Goal: Task Accomplishment & Management: Manage account settings

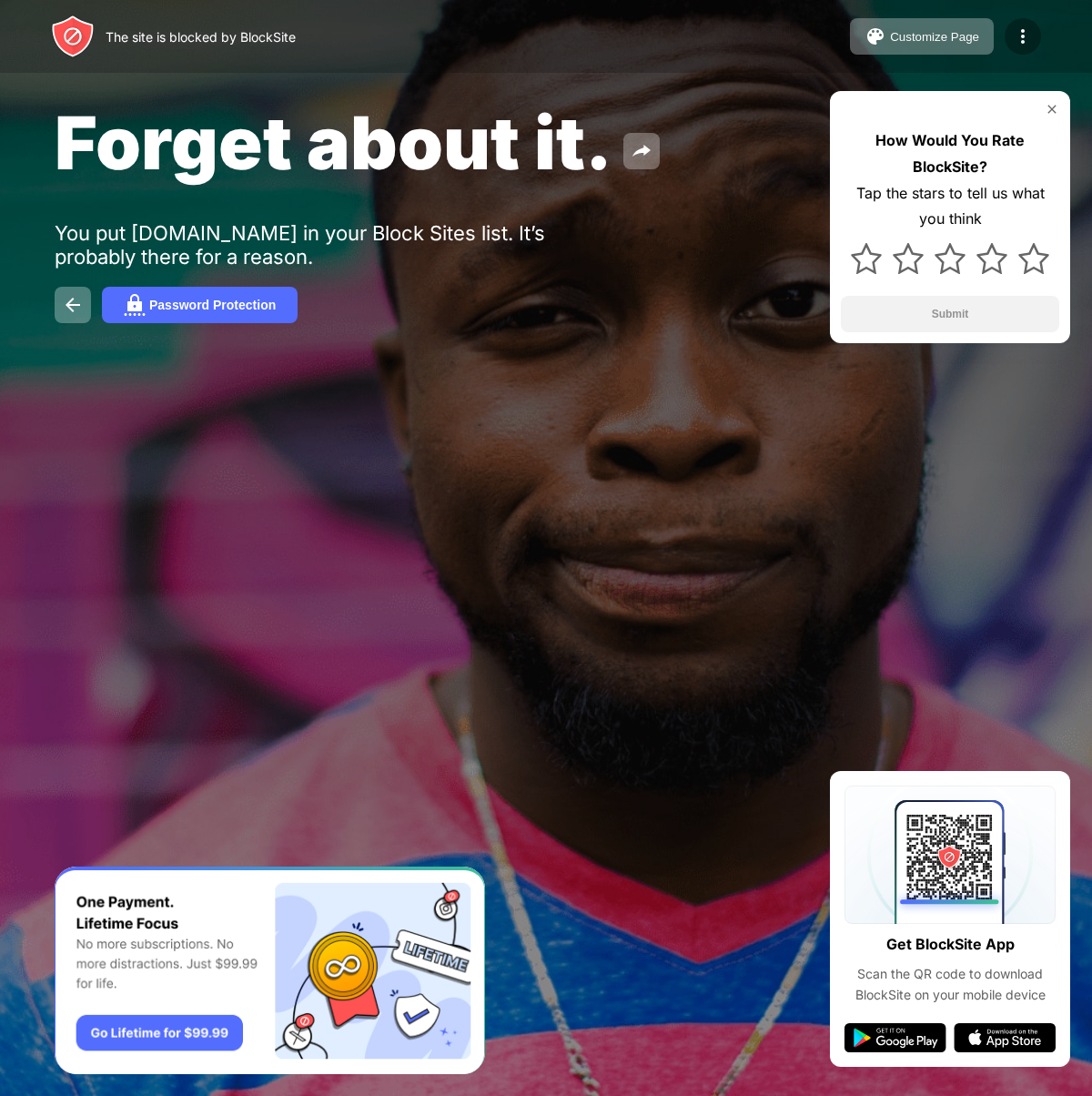
click at [1028, 36] on img at bounding box center [1023, 36] width 22 height 22
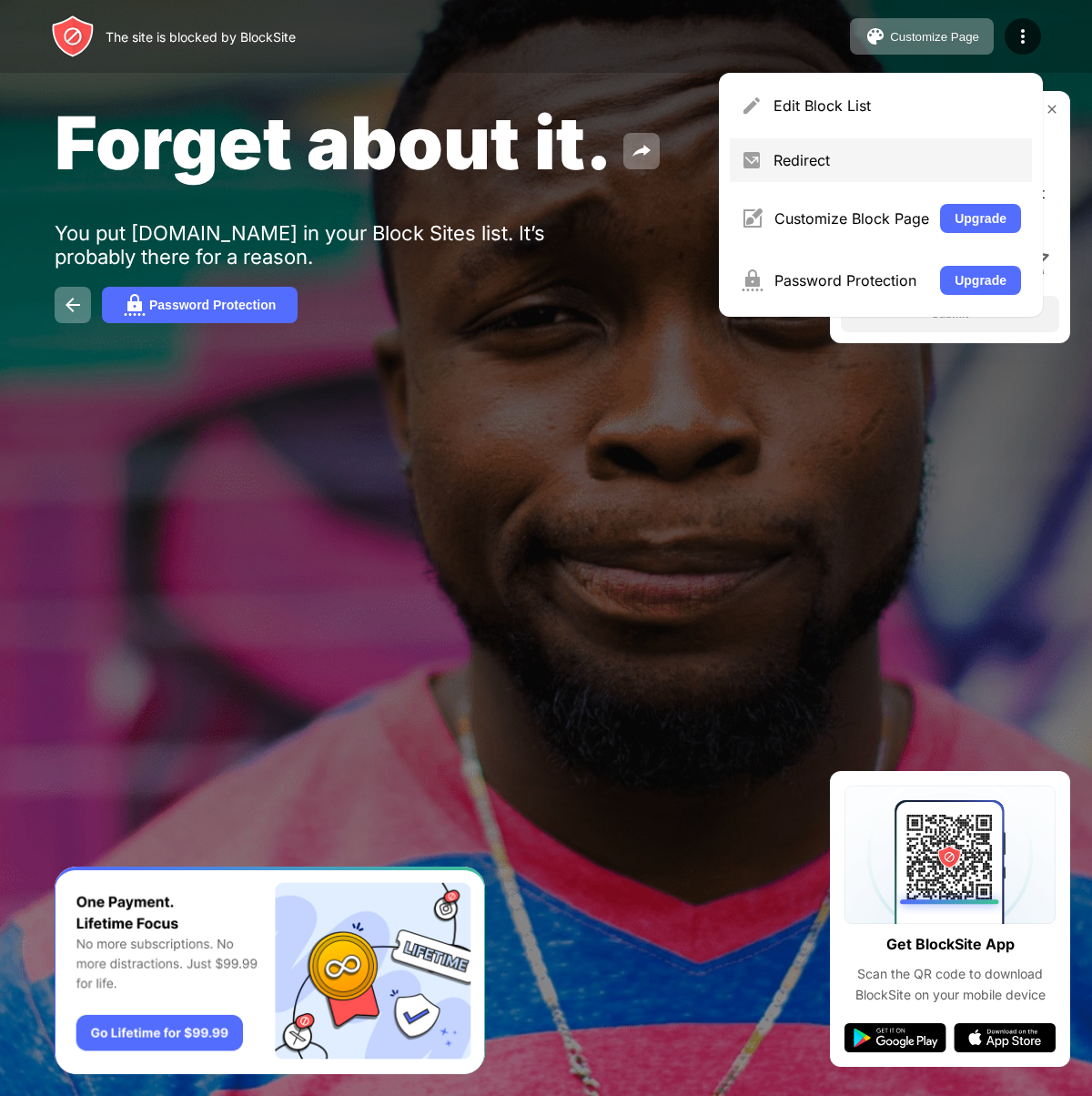
click at [954, 161] on div "Redirect" at bounding box center [897, 160] width 247 height 18
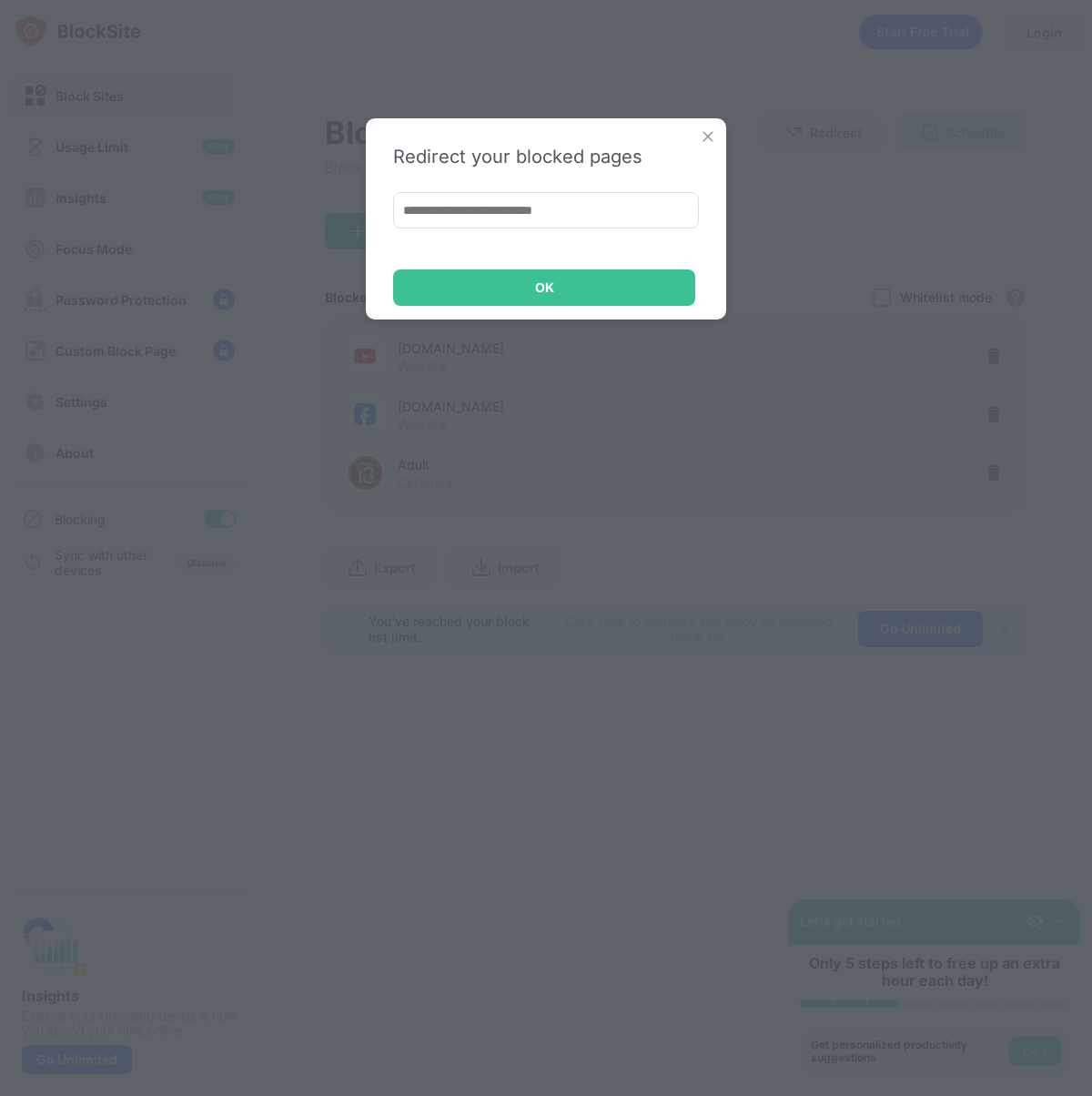
click at [684, 134] on div "Redirect your blocked pages OK" at bounding box center [546, 219] width 361 height 201
click at [698, 130] on div "Redirect your blocked pages OK" at bounding box center [546, 219] width 361 height 201
click at [703, 136] on img at bounding box center [708, 136] width 18 height 18
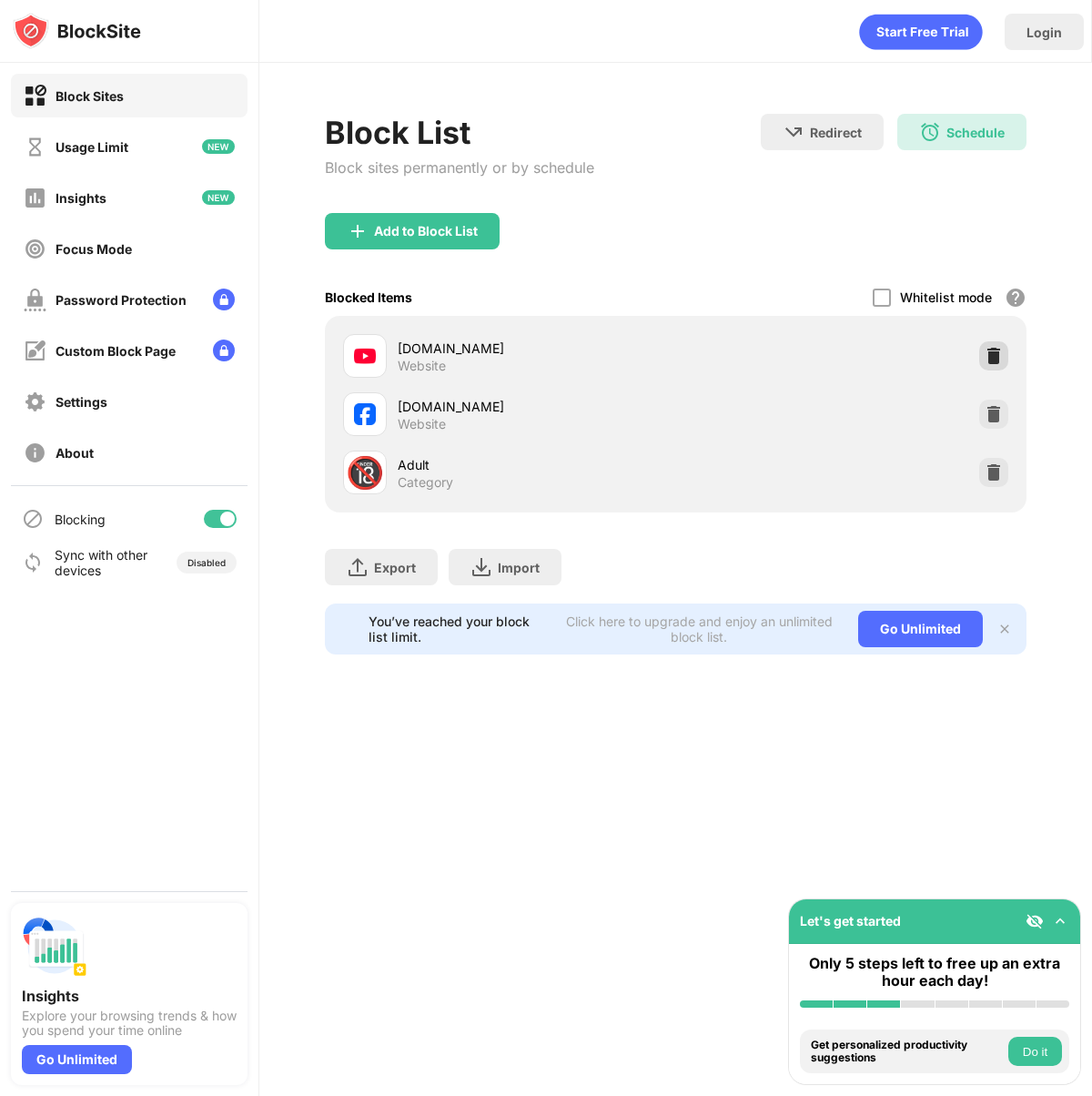
click at [1000, 360] on img at bounding box center [993, 356] width 18 height 18
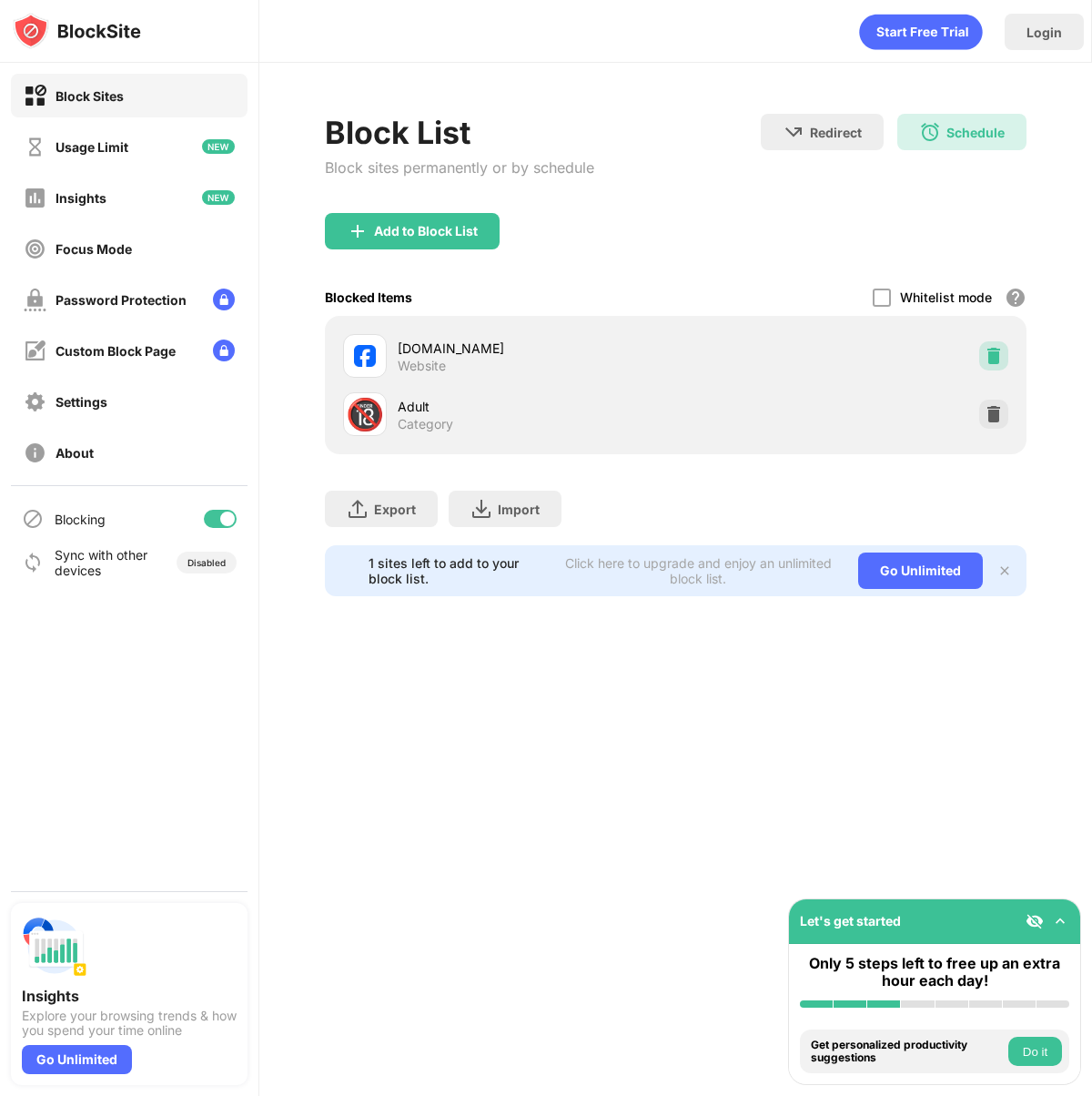
click at [1000, 360] on img at bounding box center [993, 356] width 18 height 18
